Goal: Task Accomplishment & Management: Manage account settings

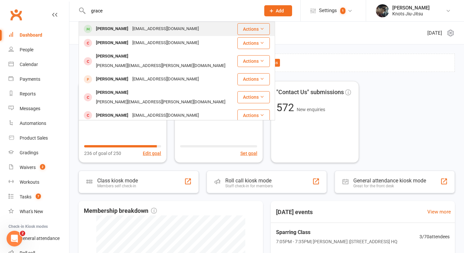
type input "grace"
click at [130, 25] on div "[EMAIL_ADDRESS][DOMAIN_NAME]" at bounding box center [165, 28] width 70 height 9
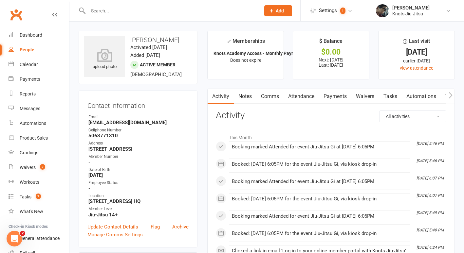
click at [331, 98] on link "Payments" at bounding box center [335, 96] width 32 height 15
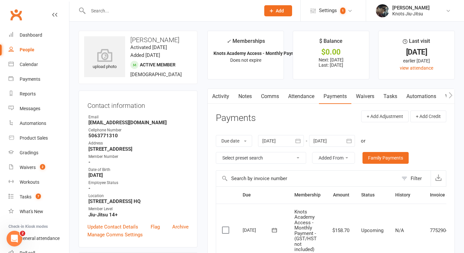
scroll to position [48, 0]
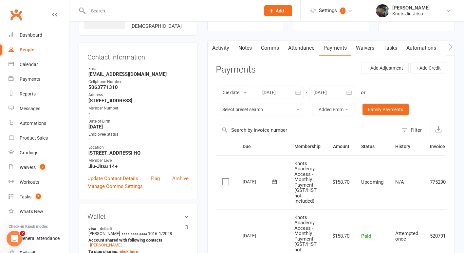
click at [225, 183] on label at bounding box center [226, 182] width 9 height 7
click at [225, 179] on input "checkbox" at bounding box center [224, 179] width 4 height 0
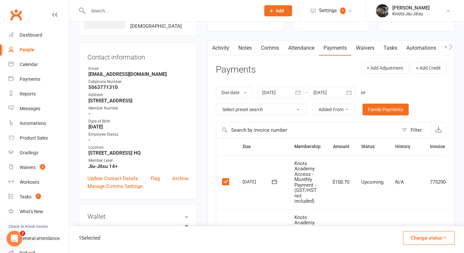
click at [429, 241] on button "Change status" at bounding box center [429, 238] width 52 height 14
click at [409, 219] on link "Skipped" at bounding box center [421, 220] width 65 height 13
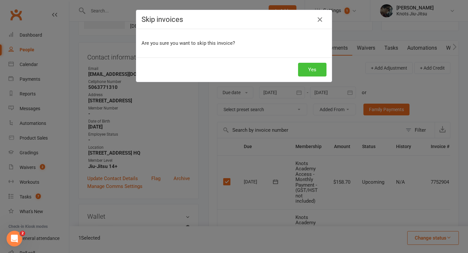
click at [310, 66] on button "Yes" at bounding box center [312, 70] width 28 height 14
